Goal: Task Accomplishment & Management: Use online tool/utility

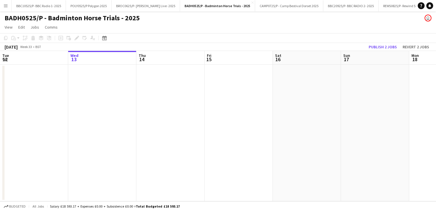
click at [7, 5] on app-icon "Menu" at bounding box center [5, 5] width 5 height 5
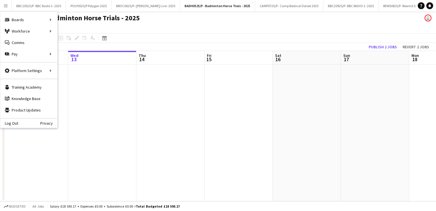
click at [309, 29] on app-page-menu "View Day view expanded Day view collapsed Month view Date picker Jump to [DATE]…" at bounding box center [218, 27] width 436 height 11
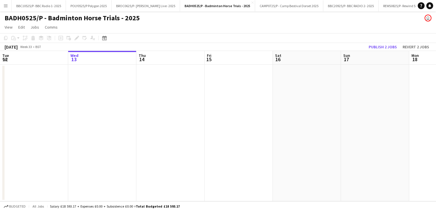
click at [375, 34] on app-toolbar "Copy Paste Paste Ctrl+V Paste with crew Ctrl+Shift+V Paste linked Job [GEOGRAPH…" at bounding box center [218, 38] width 436 height 10
